Goal: Task Accomplishment & Management: Manage account settings

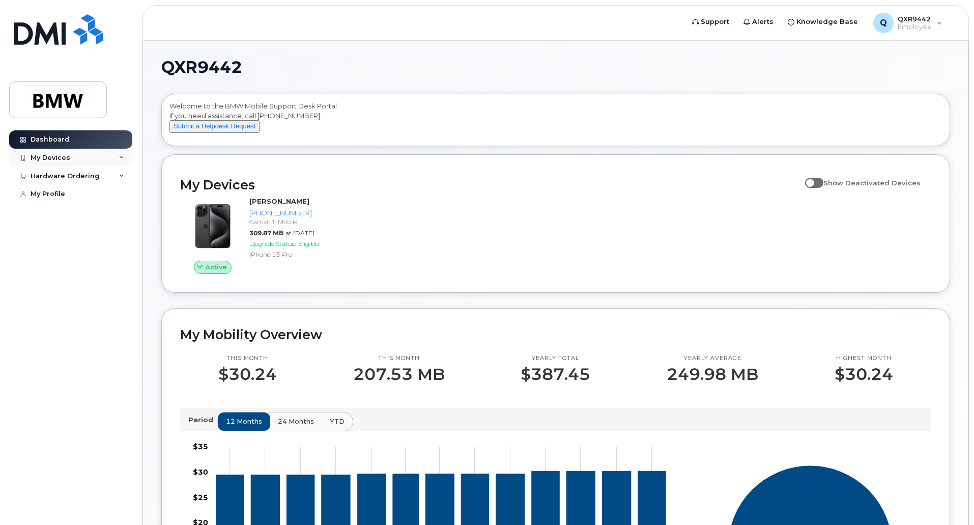
click at [62, 154] on div "My Devices" at bounding box center [51, 158] width 40 height 8
click at [51, 172] on div "Add Device" at bounding box center [55, 176] width 40 height 9
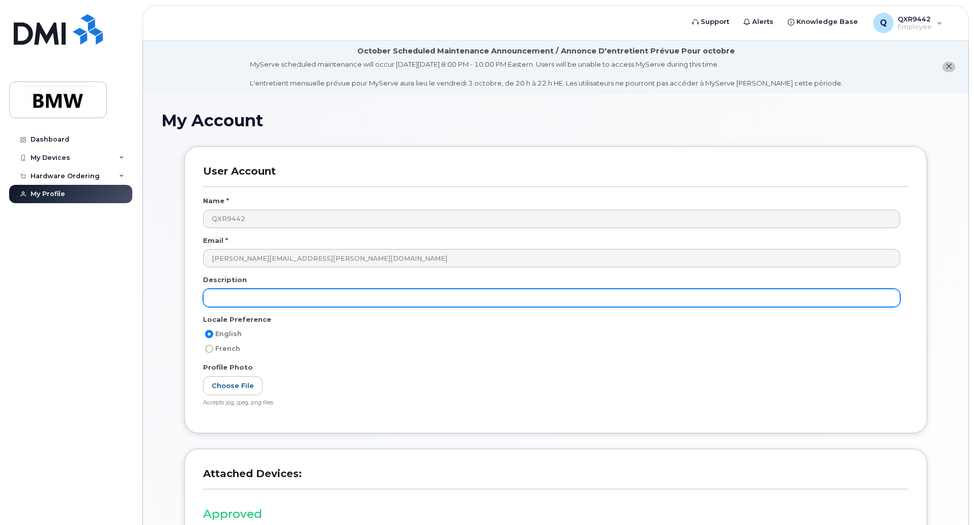
click at [237, 297] on input "text" at bounding box center [551, 298] width 697 height 18
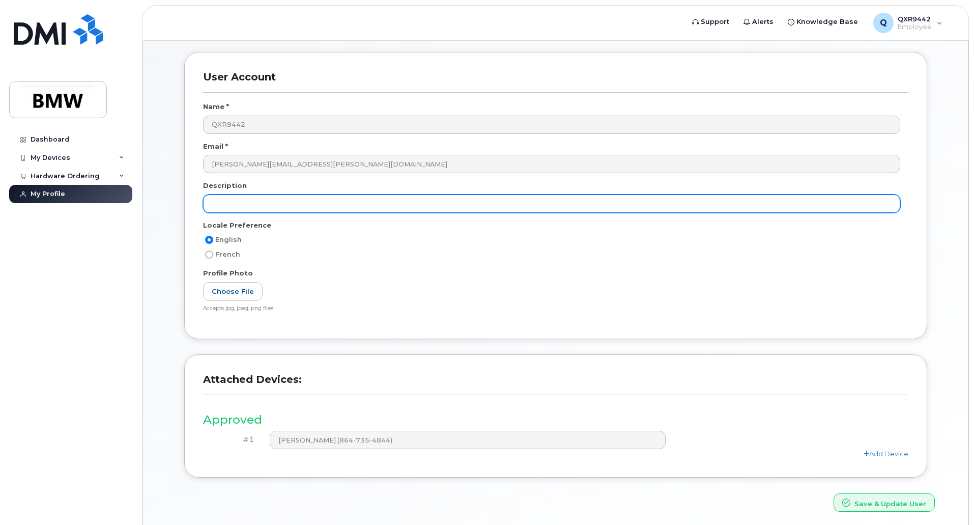
scroll to position [132, 0]
